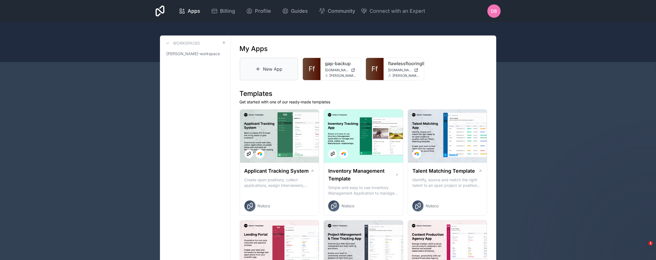
click at [271, 69] on link "New App" at bounding box center [269, 69] width 59 height 23
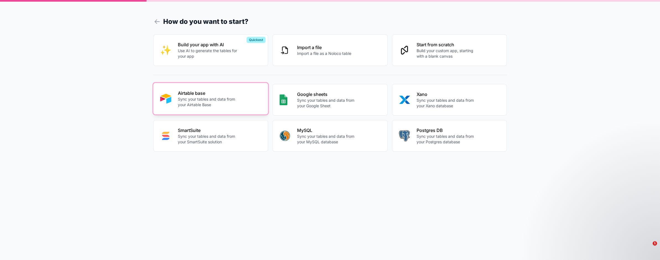
click at [201, 97] on p "Sync your tables and data from your Airtable Base" at bounding box center [208, 101] width 61 height 11
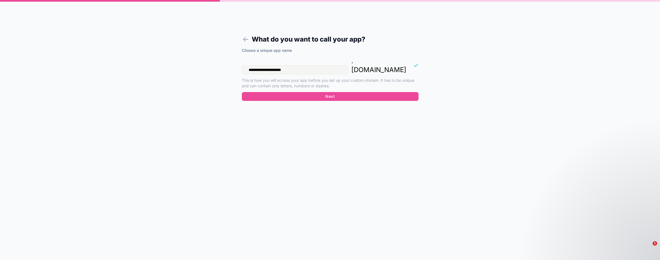
drag, startPoint x: 284, startPoint y: 61, endPoint x: 293, endPoint y: 61, distance: 8.3
click at [293, 65] on input "**********" at bounding box center [295, 69] width 106 height 9
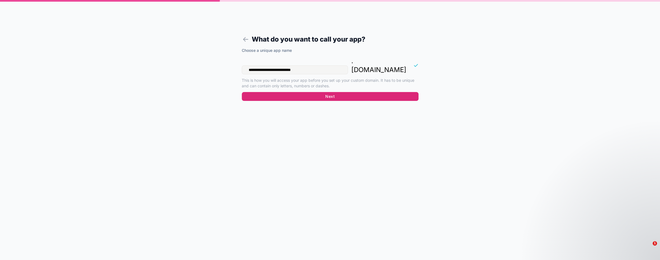
type input "**********"
click at [329, 92] on button "Next" at bounding box center [330, 96] width 177 height 9
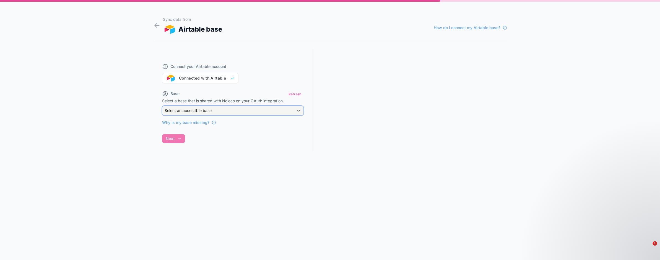
click at [202, 110] on span "Select an accessible base" at bounding box center [188, 110] width 47 height 5
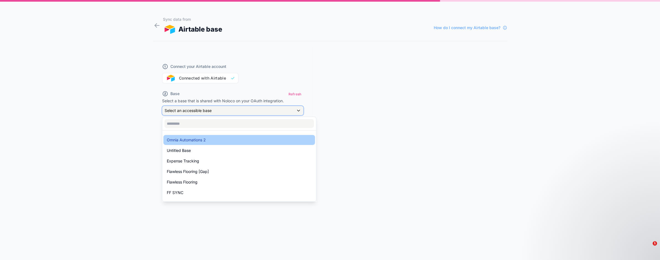
scroll to position [8, 0]
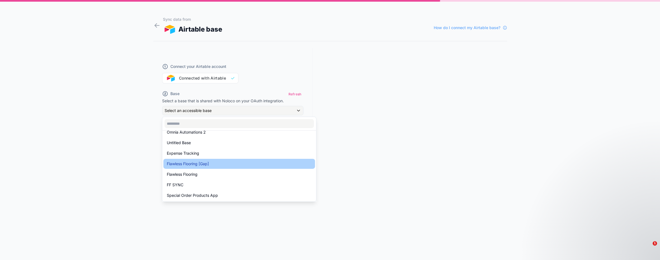
click at [231, 164] on div "Flawless Flooring [Gap]" at bounding box center [239, 163] width 145 height 7
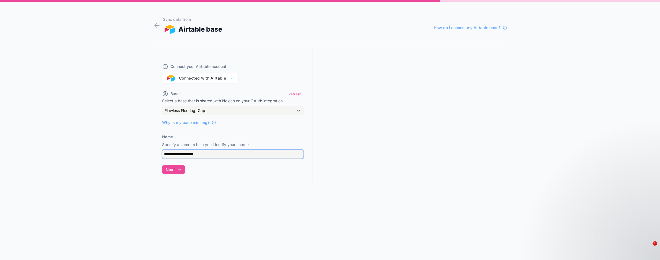
click at [202, 153] on input "**********" at bounding box center [232, 153] width 141 height 9
click at [202, 154] on input "**********" at bounding box center [232, 153] width 141 height 9
type input "**********"
click at [176, 169] on button "Next" at bounding box center [173, 169] width 23 height 9
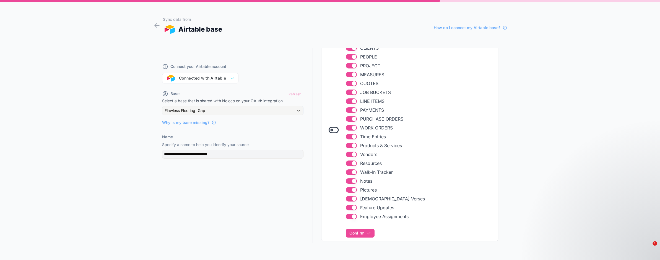
scroll to position [114, 0]
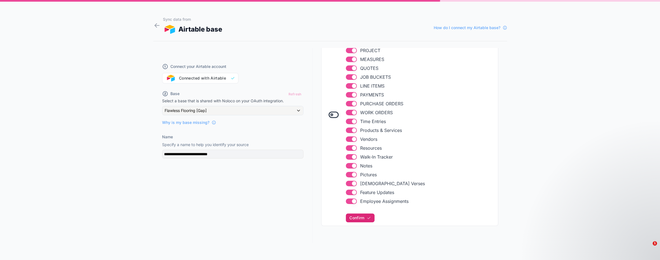
click at [363, 218] on span "Confirm" at bounding box center [357, 217] width 15 height 5
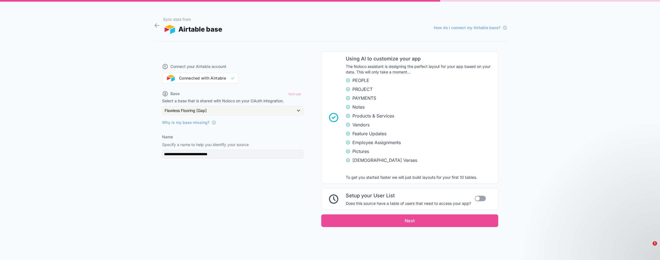
scroll to position [356, 0]
click at [476, 195] on button "Use setting" at bounding box center [480, 198] width 11 height 6
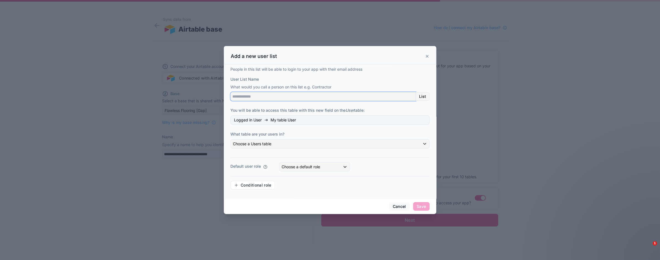
click at [257, 97] on input "User List Name" at bounding box center [323, 96] width 185 height 9
type input "**********"
click at [264, 143] on span "Choose a Users table" at bounding box center [252, 143] width 38 height 5
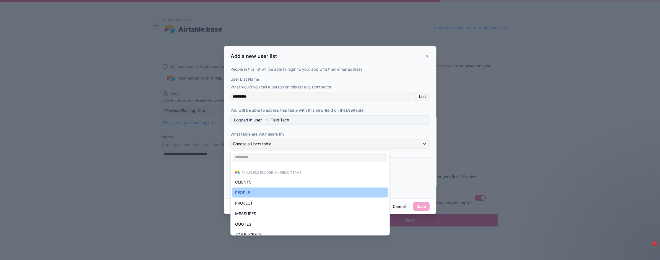
click at [258, 190] on div "PEOPLE" at bounding box center [310, 192] width 150 height 7
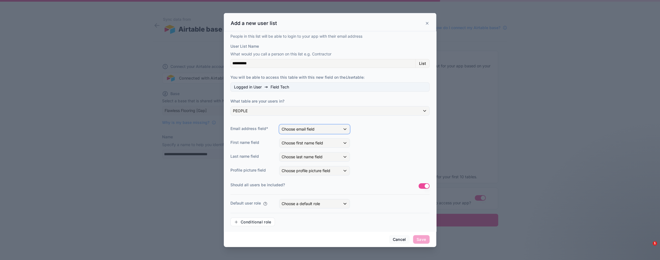
click at [311, 128] on span "Choose email field" at bounding box center [298, 128] width 33 height 5
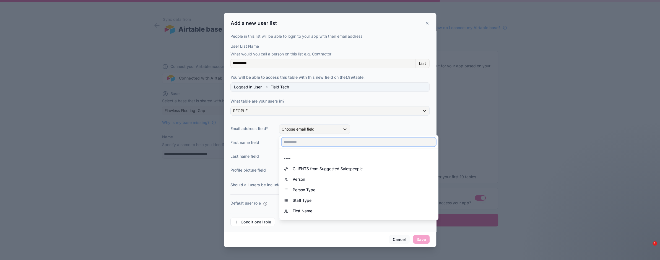
click at [310, 141] on input "text" at bounding box center [359, 141] width 154 height 9
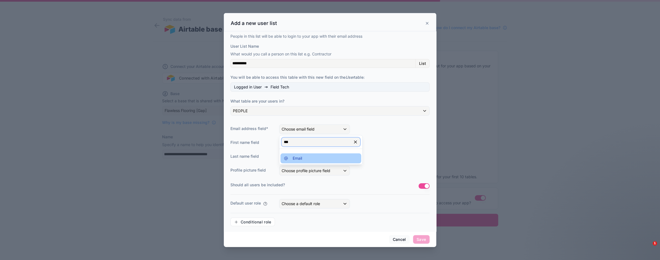
type input "***"
click at [305, 158] on div "Email" at bounding box center [321, 158] width 74 height 7
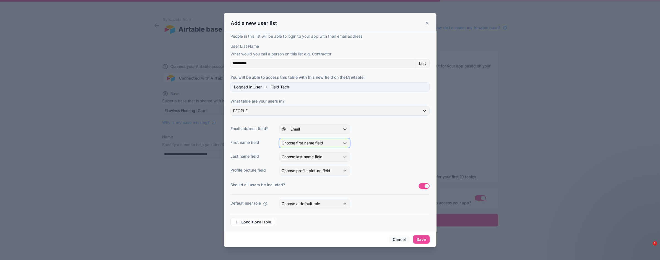
click at [312, 144] on span "Choose first name field" at bounding box center [303, 142] width 42 height 5
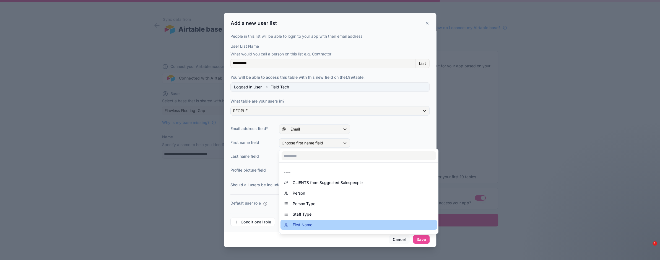
click at [308, 223] on span "First Name" at bounding box center [303, 224] width 20 height 7
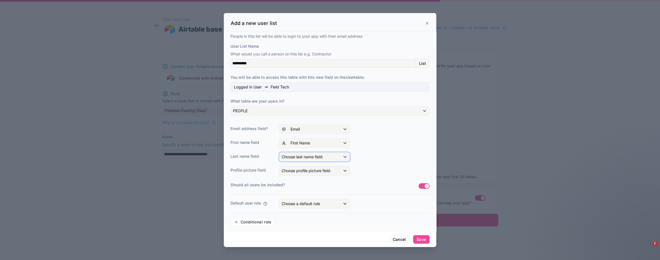
click at [304, 157] on span "Choose last name field" at bounding box center [302, 156] width 41 height 5
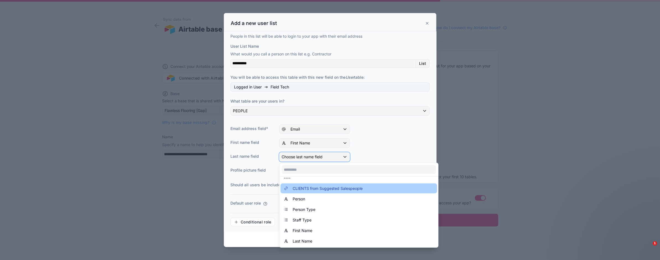
scroll to position [28, 0]
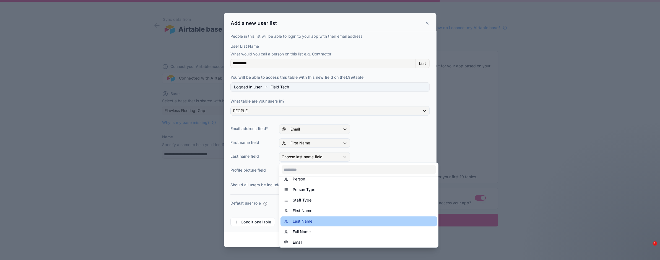
click at [315, 218] on div "Last Name" at bounding box center [359, 221] width 150 height 7
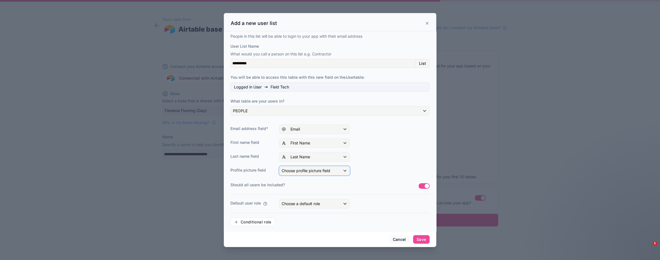
click at [318, 169] on span "Choose profile picture field" at bounding box center [306, 170] width 49 height 5
click at [320, 207] on div "Profile Picture" at bounding box center [321, 209] width 74 height 7
click at [423, 184] on button "Use setting" at bounding box center [424, 186] width 11 height 6
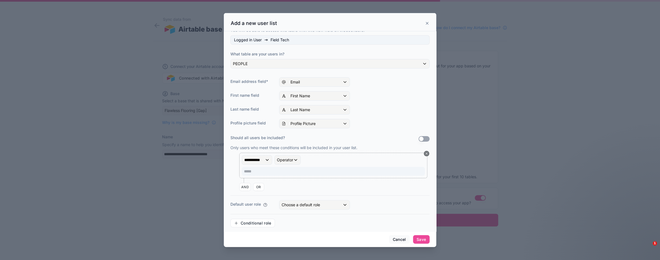
scroll to position [50, 0]
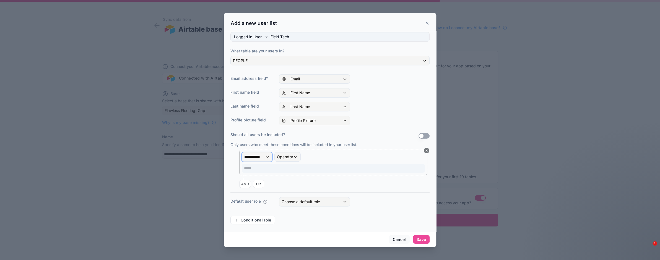
click at [263, 156] on span "**********" at bounding box center [254, 157] width 20 height 6
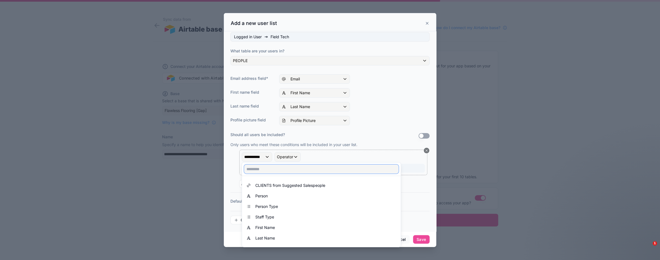
click at [272, 168] on input "text" at bounding box center [321, 168] width 154 height 9
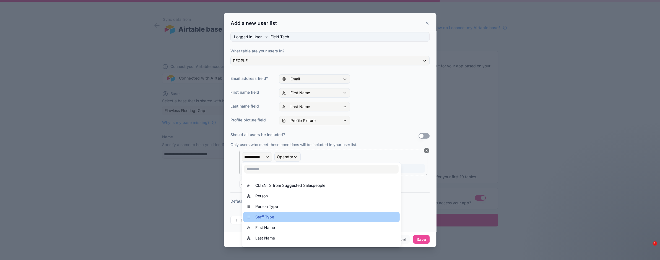
click at [273, 213] on div "Staff Type" at bounding box center [321, 217] width 157 height 10
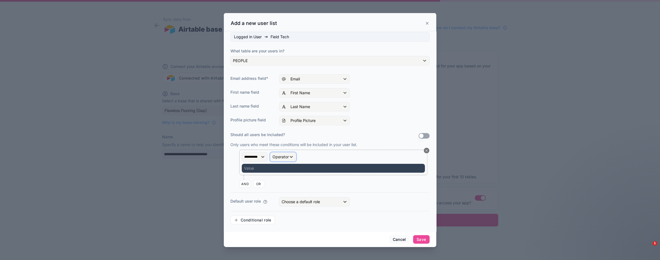
click at [285, 155] on span "Operator" at bounding box center [281, 156] width 16 height 5
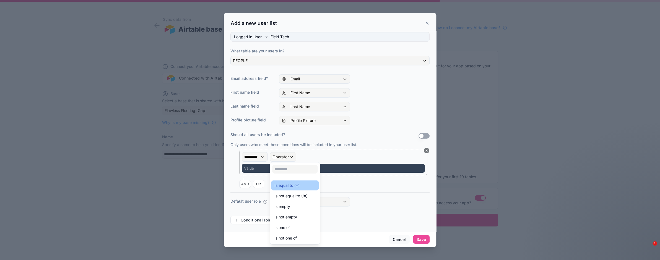
click at [307, 186] on div "Is equal to (=)" at bounding box center [295, 185] width 41 height 7
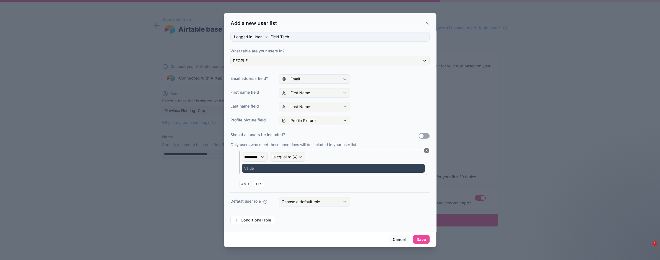
click at [283, 166] on div "Value" at bounding box center [333, 168] width 183 height 9
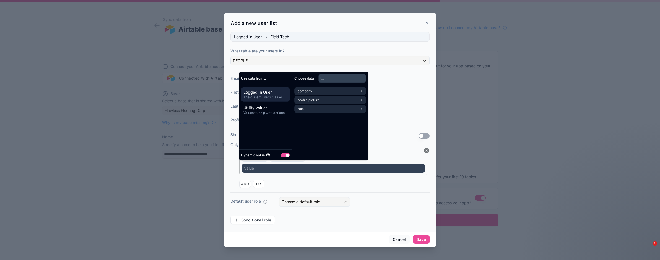
click at [285, 155] on button "Use setting" at bounding box center [285, 154] width 9 height 4
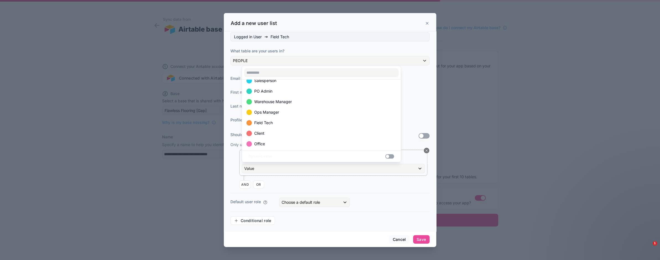
scroll to position [22, 0]
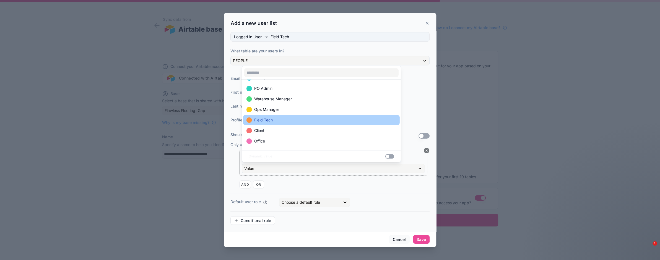
click at [278, 120] on div "Field Tech" at bounding box center [322, 120] width 150 height 7
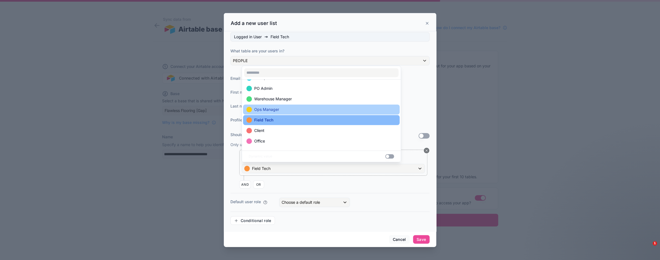
click at [278, 110] on span "Ops Manager" at bounding box center [266, 109] width 25 height 7
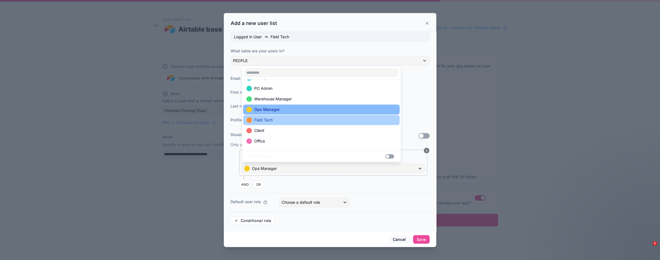
click at [279, 118] on div "Field Tech" at bounding box center [322, 120] width 150 height 7
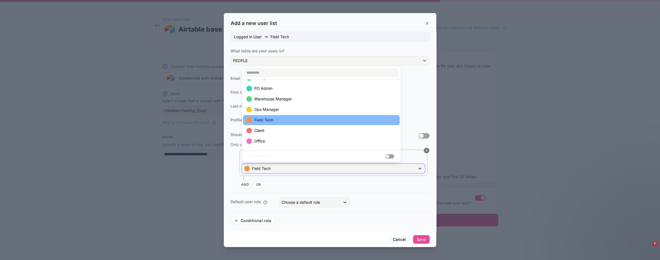
click at [313, 168] on div "Field Tech" at bounding box center [333, 168] width 183 height 9
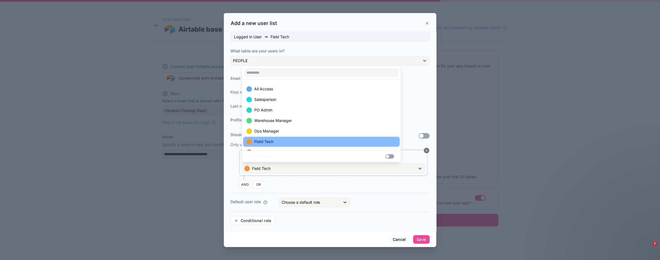
click at [382, 178] on div at bounding box center [330, 130] width 213 height 234
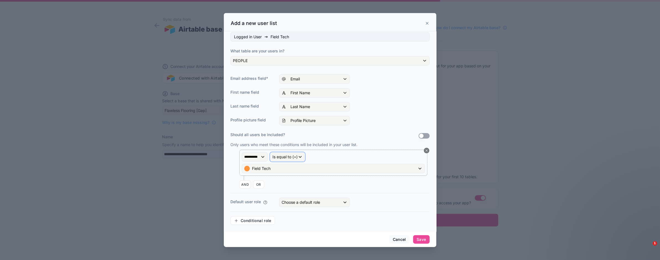
click at [288, 158] on span "Is equal to (=)" at bounding box center [285, 157] width 25 height 6
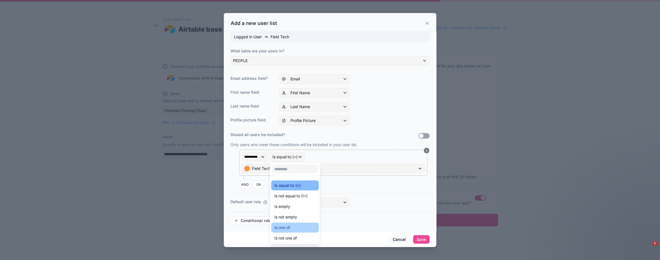
click at [296, 223] on div "Is one of" at bounding box center [295, 227] width 48 height 10
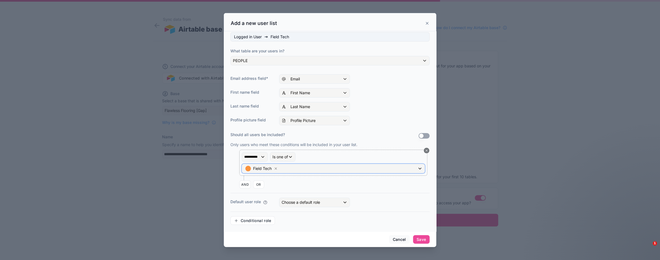
click at [288, 167] on div "Field Tech" at bounding box center [333, 168] width 183 height 9
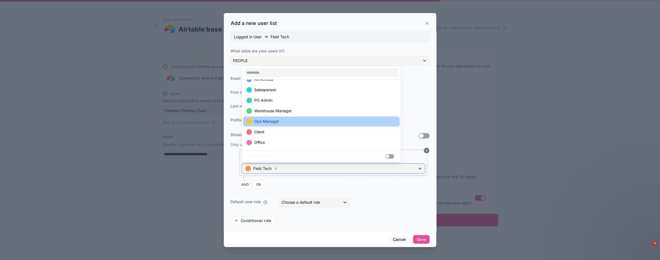
scroll to position [11, 0]
click at [288, 119] on div "Ops Manager" at bounding box center [322, 120] width 150 height 7
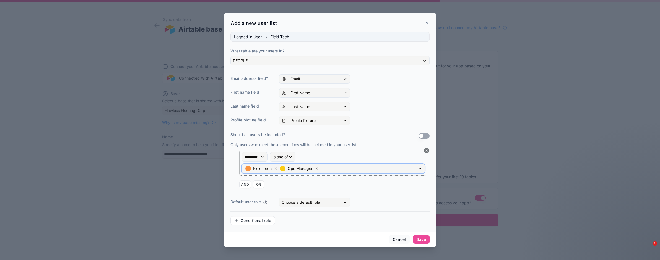
click at [332, 167] on div "Field Tech Ops Manager" at bounding box center [333, 168] width 183 height 9
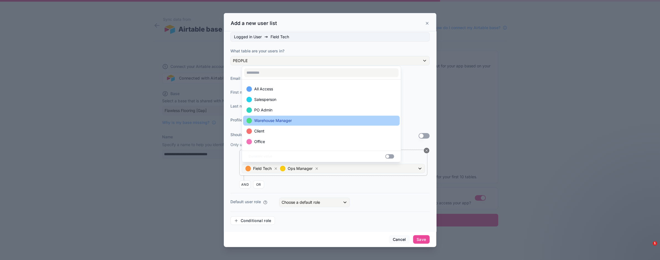
click at [315, 119] on div "Warehouse Manager" at bounding box center [322, 120] width 150 height 7
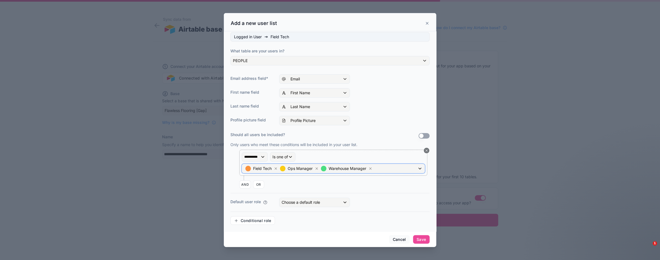
click at [387, 167] on div "Field Tech Ops Manager Warehouse Manager" at bounding box center [333, 168] width 183 height 9
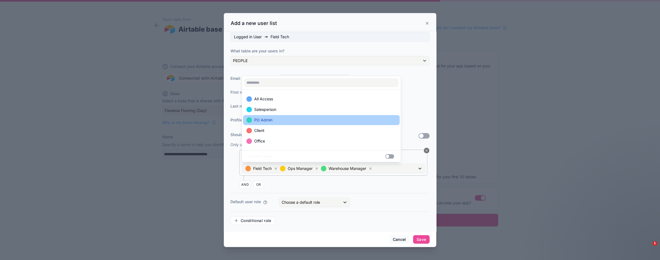
click at [281, 120] on div "PO Admin" at bounding box center [322, 120] width 150 height 7
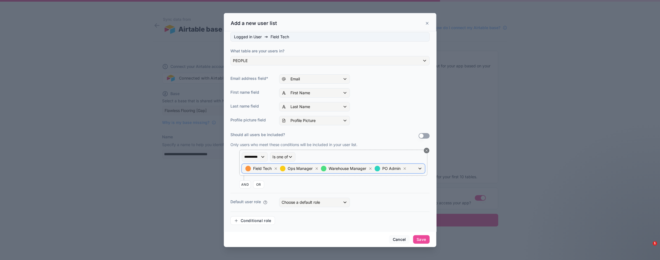
click at [416, 167] on div "Field Tech Ops Manager Warehouse Manager PO Admin" at bounding box center [333, 168] width 183 height 9
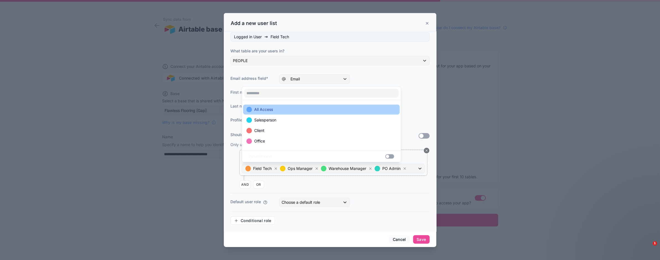
click at [287, 108] on div "All Access" at bounding box center [322, 109] width 150 height 7
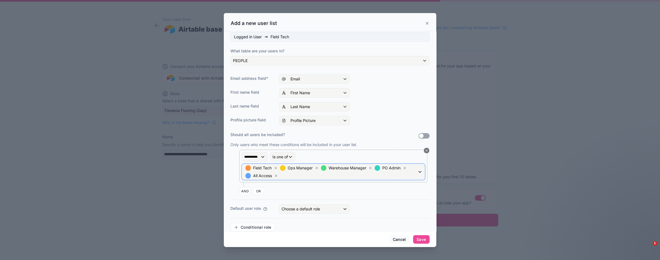
click at [302, 175] on span "Field Tech Ops Manager Warehouse Manager PO Admin All Access" at bounding box center [330, 171] width 173 height 15
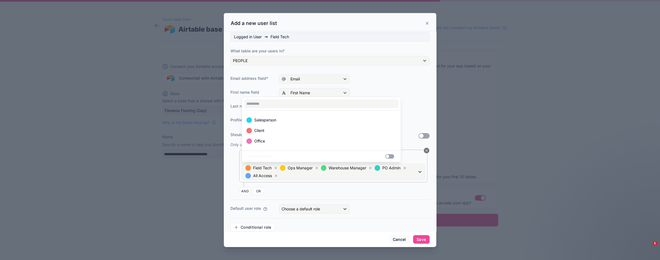
click at [309, 183] on div at bounding box center [330, 130] width 213 height 234
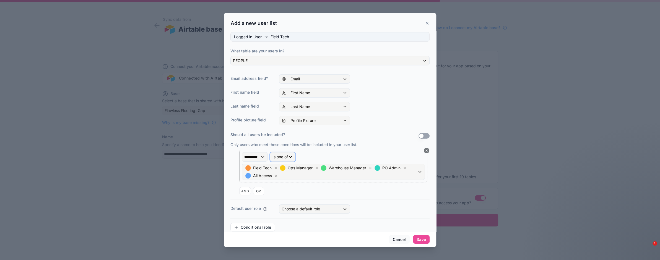
click at [288, 155] on span "Is one of" at bounding box center [280, 157] width 15 height 6
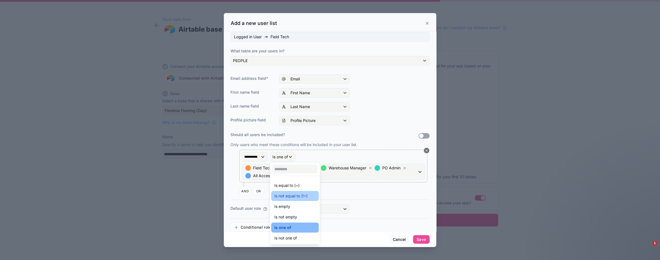
click at [304, 192] on div "Is not equal to (!=)" at bounding box center [295, 196] width 48 height 10
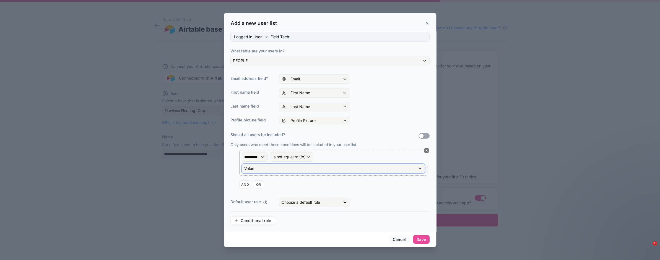
click at [290, 167] on div "Value" at bounding box center [333, 168] width 183 height 9
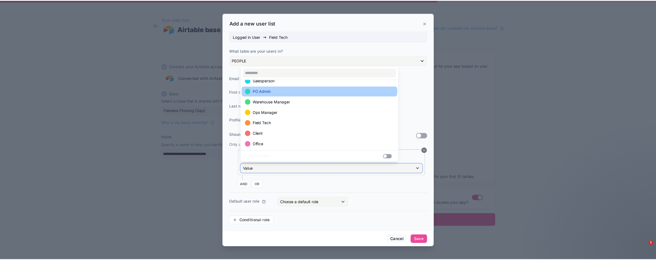
scroll to position [22, 0]
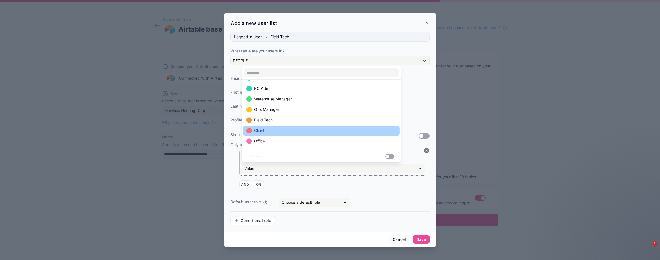
click at [262, 130] on span "Client" at bounding box center [259, 130] width 10 height 7
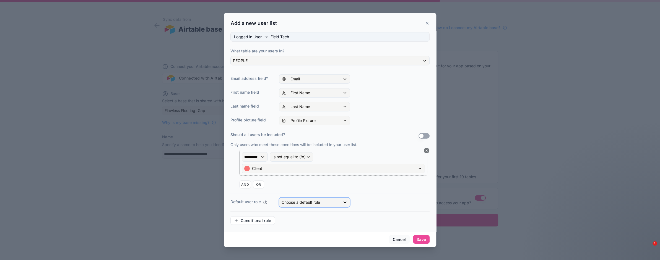
click at [335, 201] on div "Choose a default role" at bounding box center [315, 202] width 70 height 9
click at [299, 230] on div "User" at bounding box center [321, 230] width 74 height 7
click at [421, 242] on button "Save" at bounding box center [421, 239] width 17 height 9
click at [421, 238] on button "Save" at bounding box center [421, 239] width 17 height 9
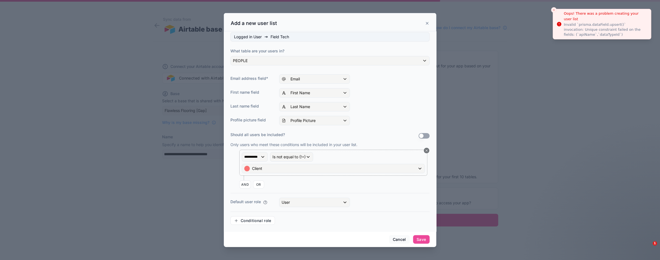
drag, startPoint x: 613, startPoint y: 34, endPoint x: 586, endPoint y: 50, distance: 31.0
click at [586, 37] on div "Invalid `prisma.dataField.upsert()` invocation: Unique constraint failed on the…" at bounding box center [605, 29] width 83 height 15
click at [589, 25] on div "Invalid `prisma.dataField.upsert()` invocation: Unique constraint failed on the…" at bounding box center [605, 29] width 83 height 15
click at [559, 23] on icon "Notifications alt+T" at bounding box center [559, 24] width 4 height 4
drag, startPoint x: 565, startPoint y: 16, endPoint x: 602, endPoint y: 38, distance: 42.7
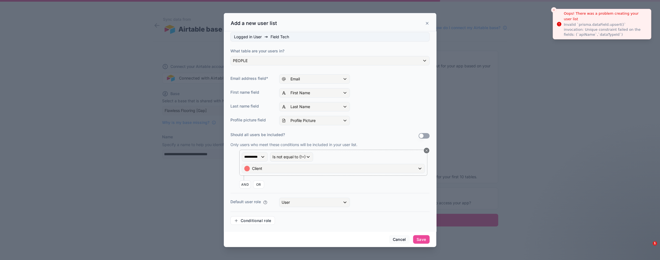
click at [598, 22] on div "Oops! There was a problem creating your user list" at bounding box center [605, 16] width 83 height 11
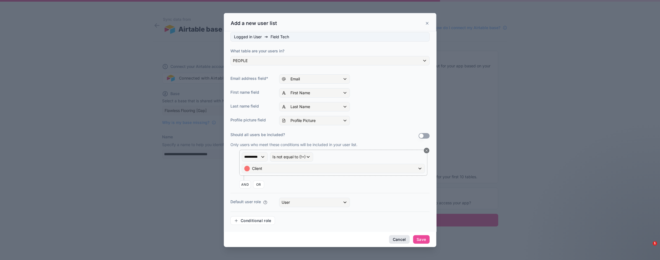
click at [403, 238] on button "Cancel" at bounding box center [399, 239] width 20 height 9
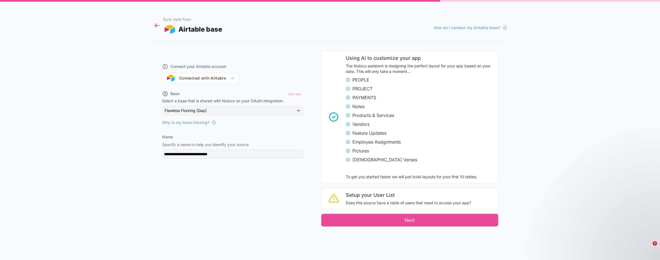
click at [156, 27] on icon at bounding box center [156, 26] width 2 height 2
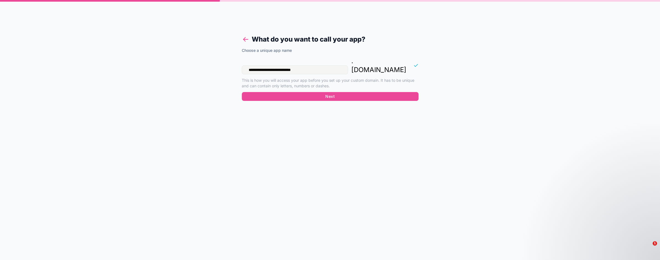
click at [246, 38] on icon at bounding box center [246, 39] width 8 height 8
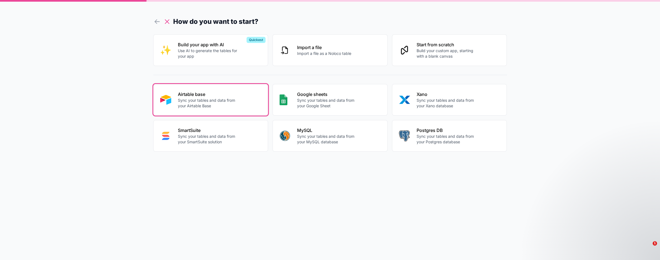
click at [168, 22] on icon at bounding box center [167, 22] width 8 height 8
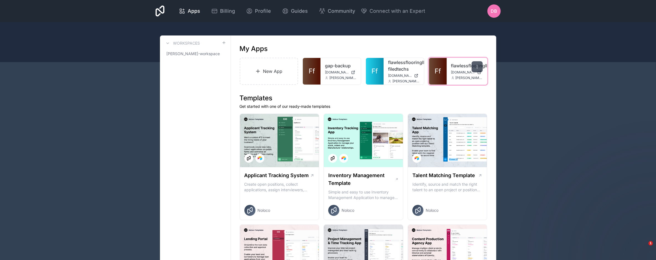
click at [478, 66] on icon at bounding box center [477, 66] width 4 height 4
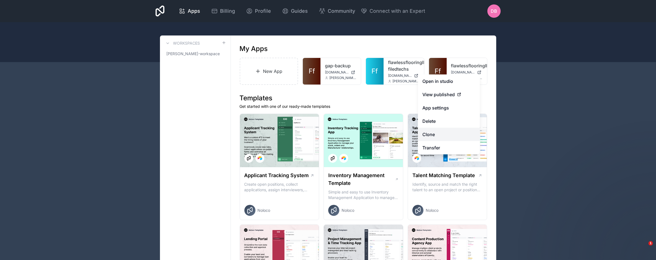
click at [449, 134] on link "Clone" at bounding box center [449, 134] width 62 height 13
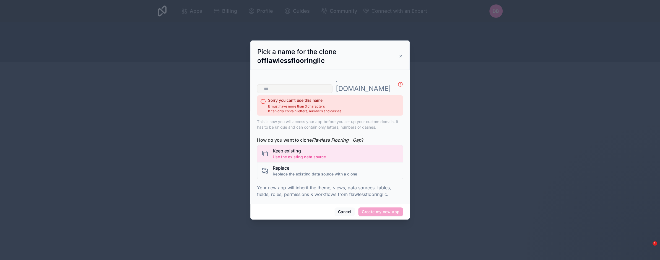
click at [401, 58] on icon at bounding box center [401, 56] width 4 height 4
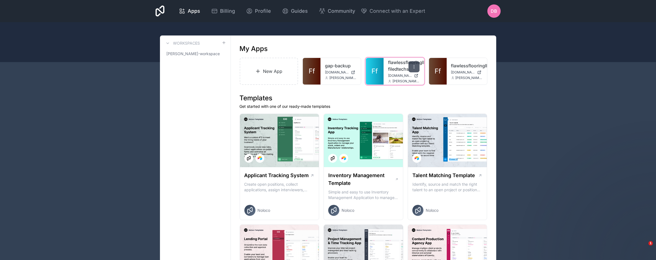
click at [415, 65] on icon at bounding box center [414, 66] width 4 height 4
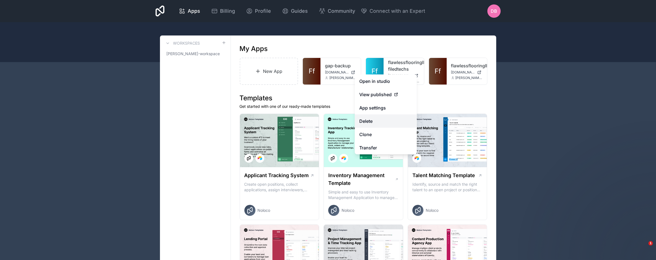
click at [373, 123] on button "Delete" at bounding box center [386, 120] width 62 height 13
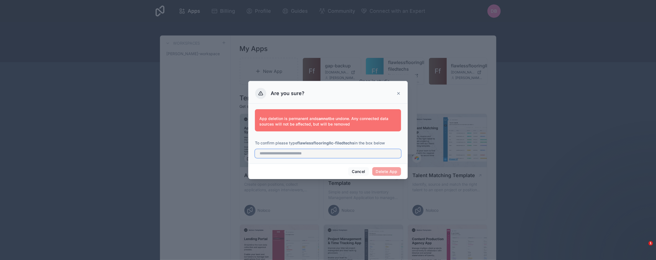
click at [333, 154] on input "text" at bounding box center [328, 153] width 146 height 9
type input "**********"
click at [390, 171] on button "Delete App" at bounding box center [386, 171] width 29 height 9
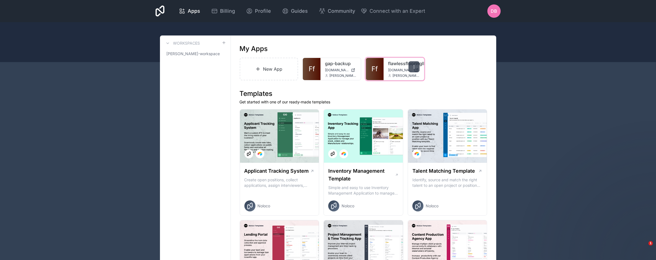
click at [412, 64] on icon at bounding box center [414, 66] width 4 height 4
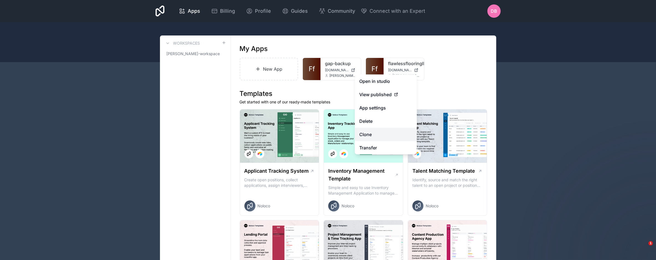
click at [376, 135] on link "Clone" at bounding box center [386, 134] width 62 height 13
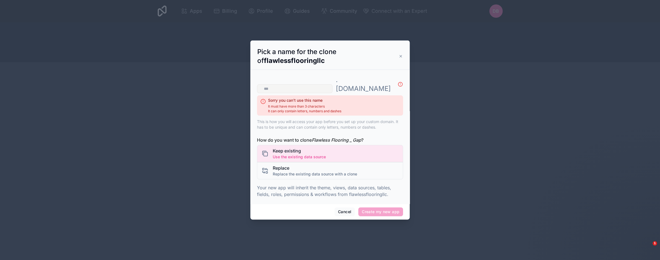
click at [314, 85] on input "text" at bounding box center [295, 88] width 76 height 9
type input "*"
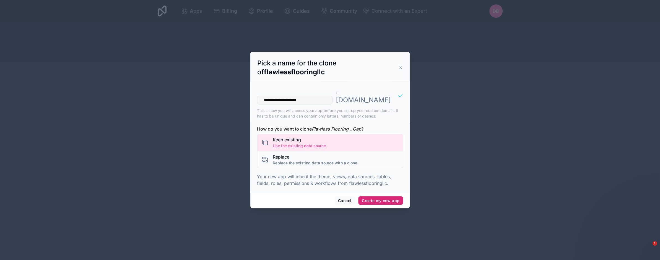
type input "**********"
click at [385, 197] on button "Create my new app" at bounding box center [380, 200] width 45 height 9
